Goal: Transaction & Acquisition: Purchase product/service

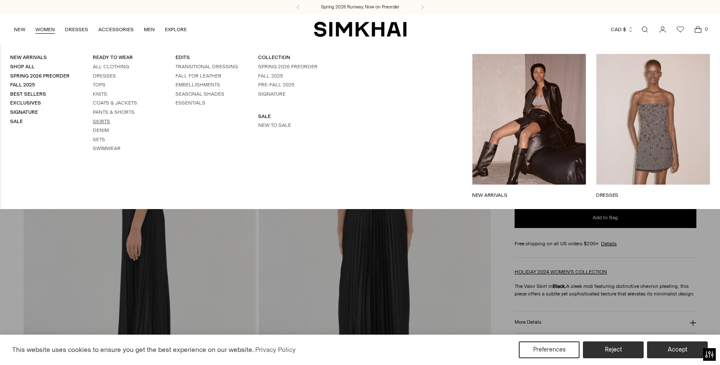
click at [105, 119] on link "Skirts" at bounding box center [101, 122] width 17 height 6
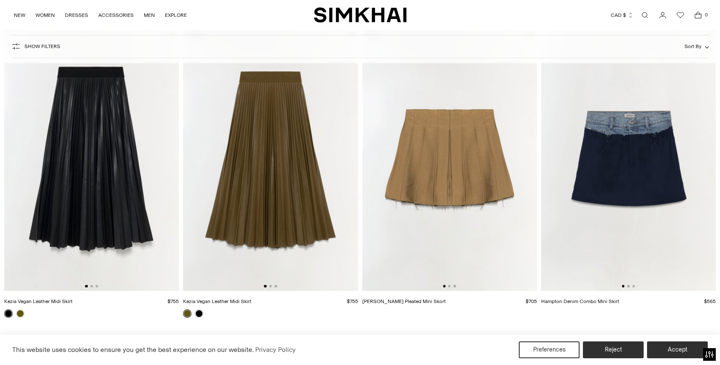
scroll to position [1008, 0]
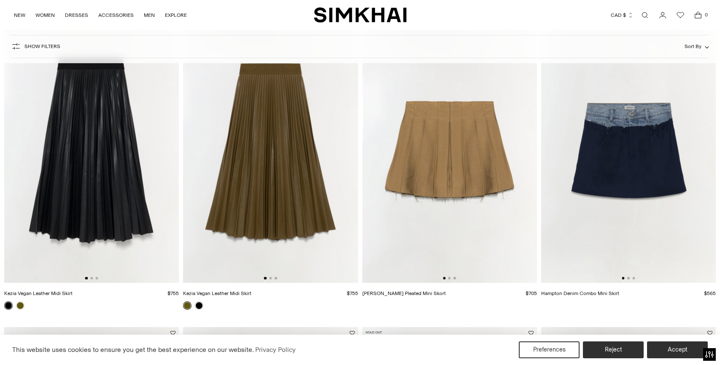
click at [456, 141] on img at bounding box center [450, 152] width 175 height 262
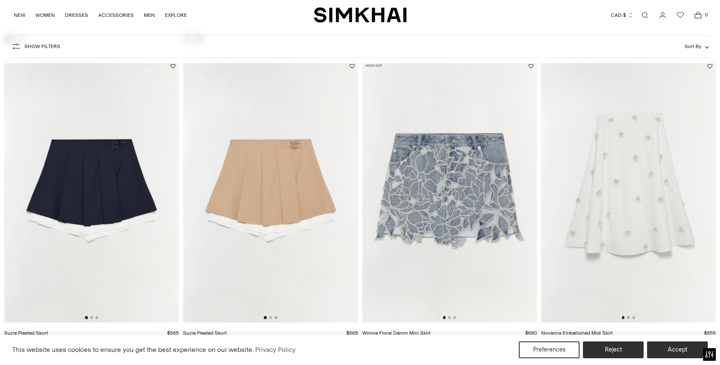
scroll to position [1280, 0]
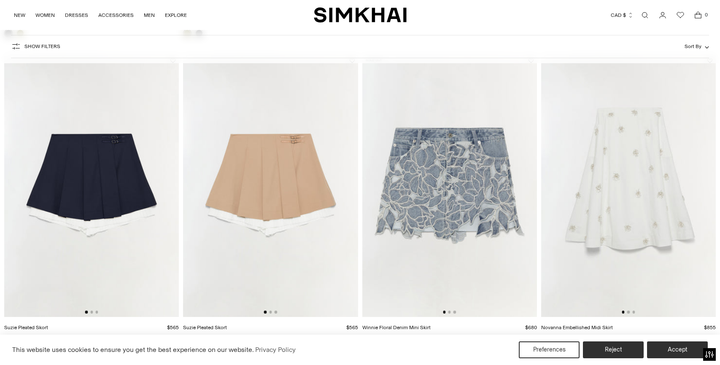
click at [106, 202] on img at bounding box center [91, 186] width 175 height 262
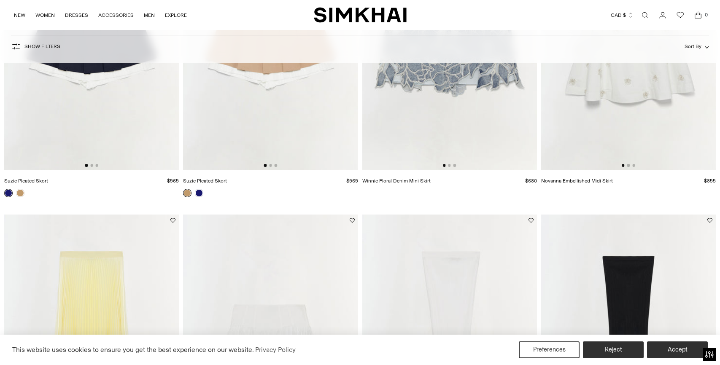
scroll to position [1187, 0]
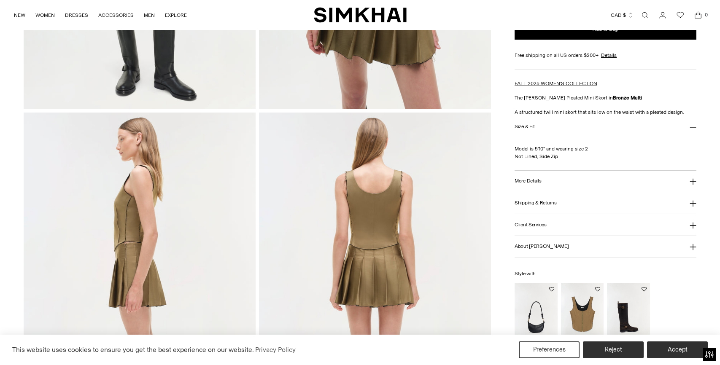
scroll to position [304, 0]
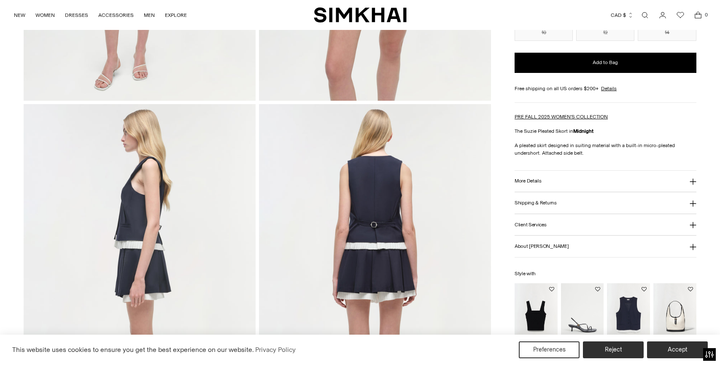
scroll to position [400, 0]
